Goal: Information Seeking & Learning: Learn about a topic

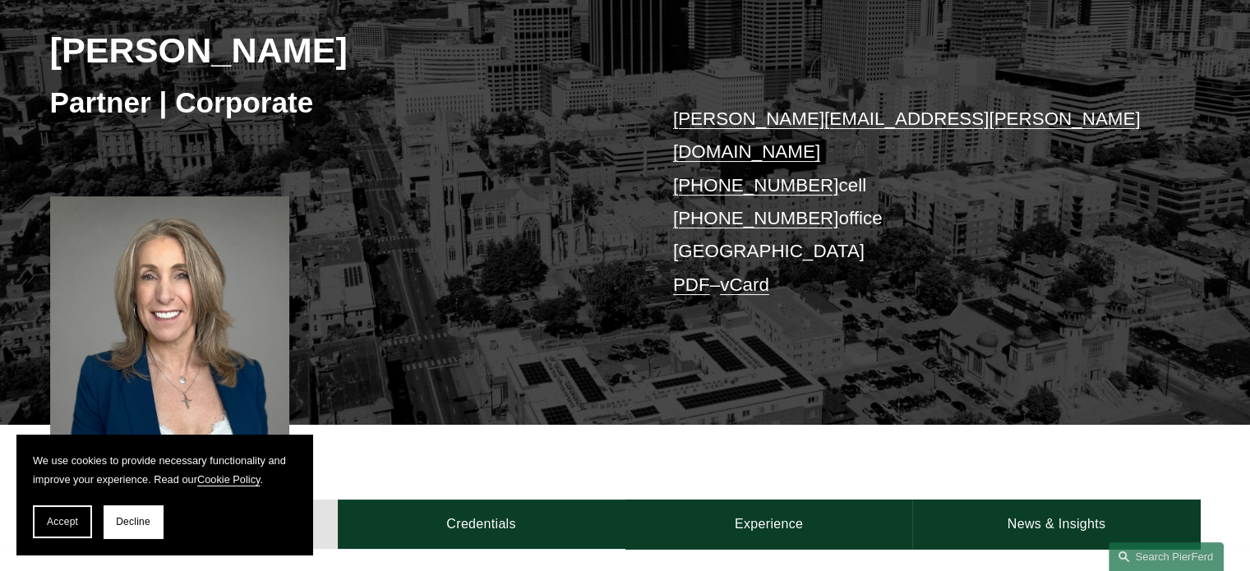
scroll to position [329, 0]
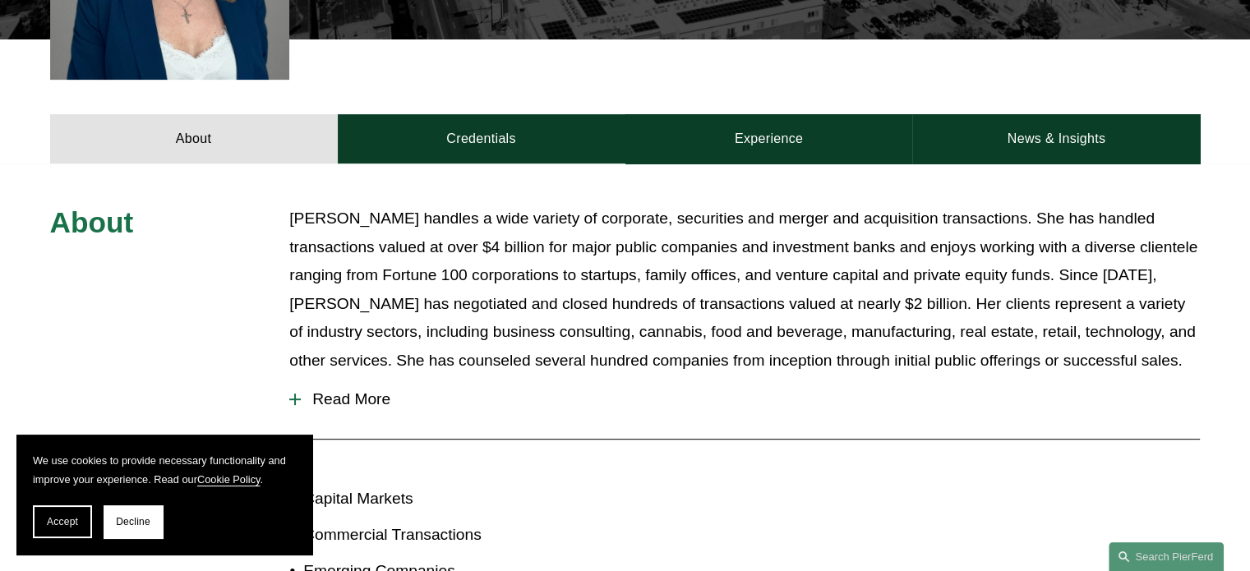
scroll to position [657, 0]
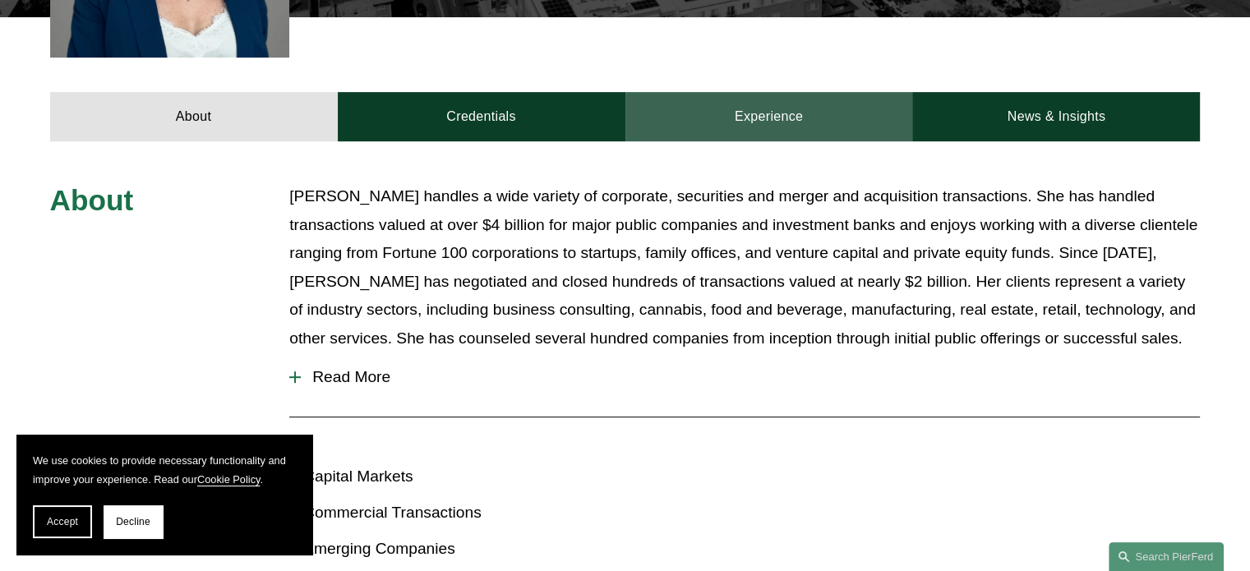
click at [734, 98] on link "Experience" at bounding box center [769, 116] width 288 height 49
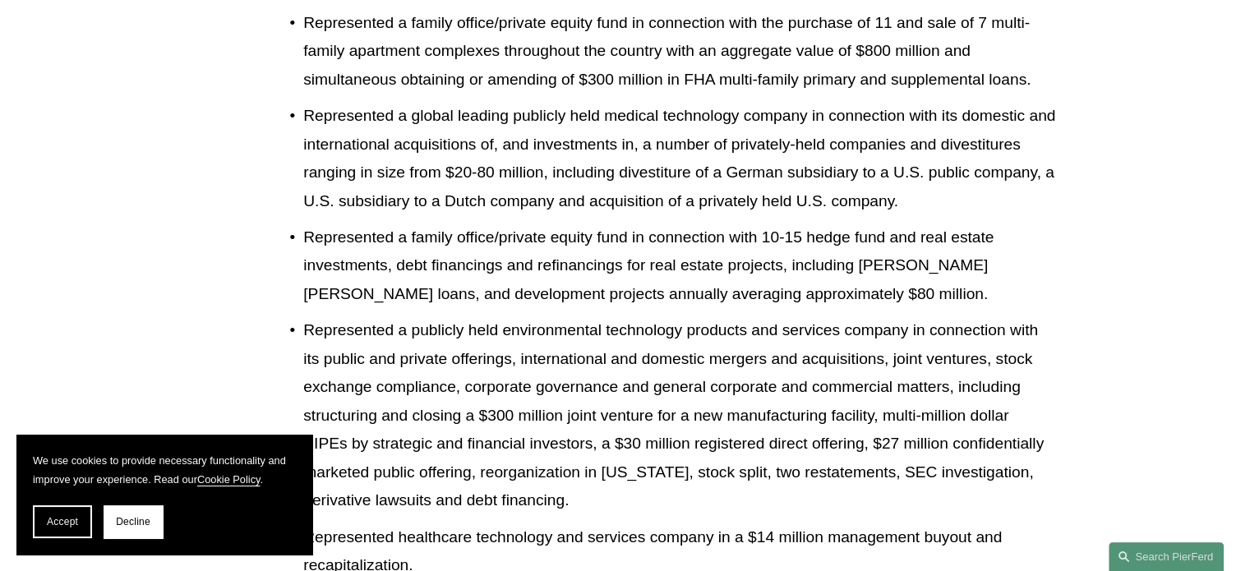
scroll to position [4765, 0]
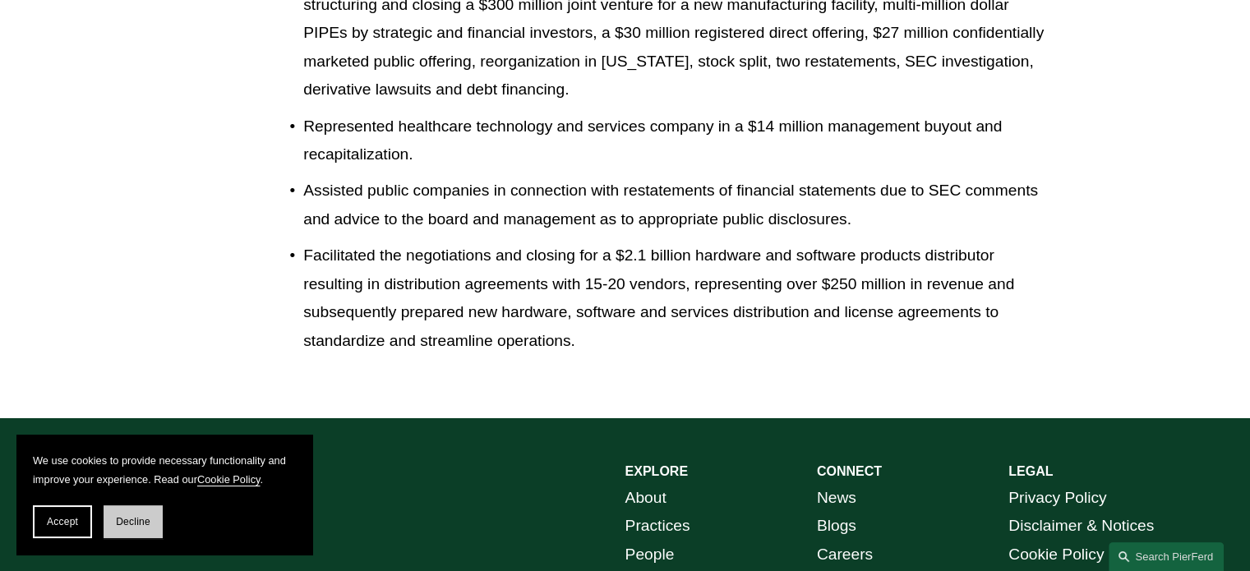
click at [133, 531] on button "Decline" at bounding box center [133, 521] width 59 height 33
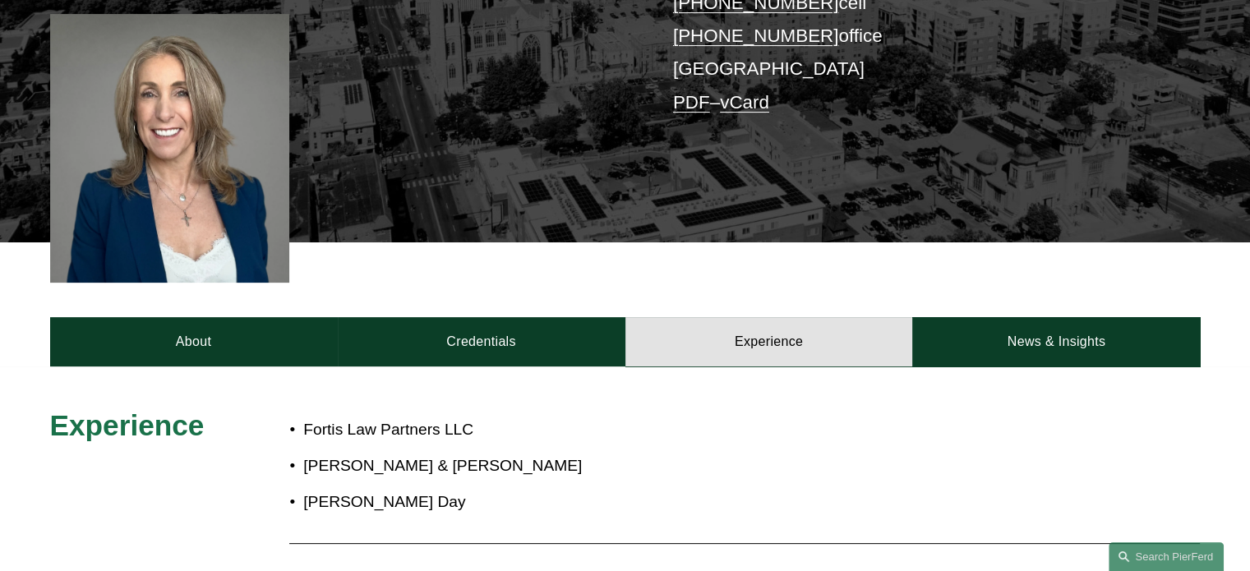
scroll to position [575, 0]
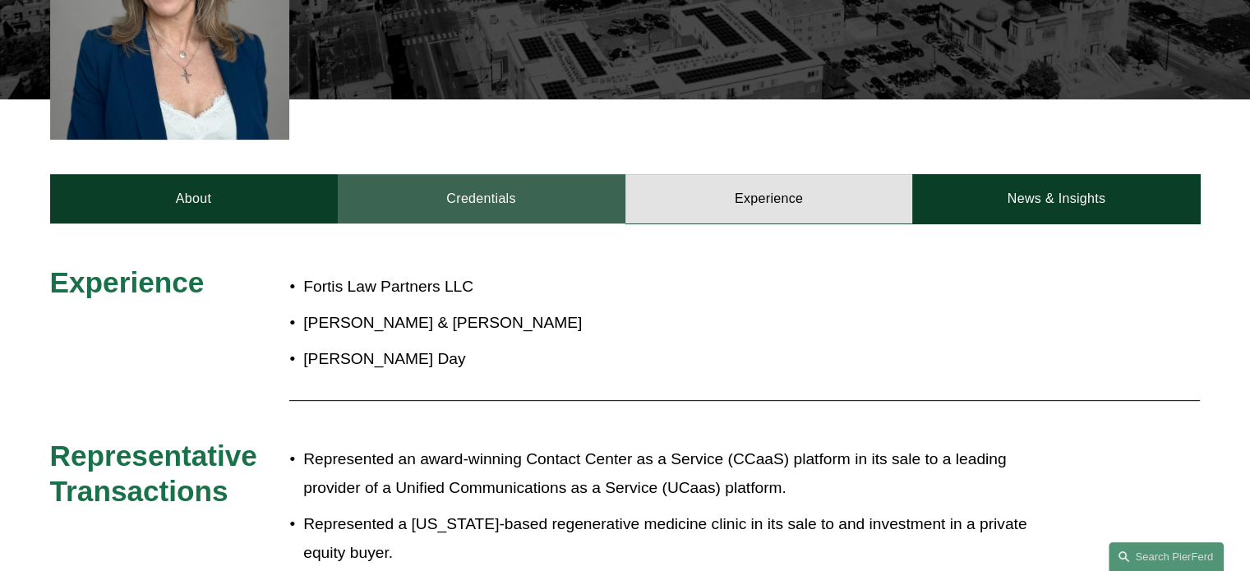
click at [451, 189] on link "Credentials" at bounding box center [482, 198] width 288 height 49
